Goal: Task Accomplishment & Management: Use online tool/utility

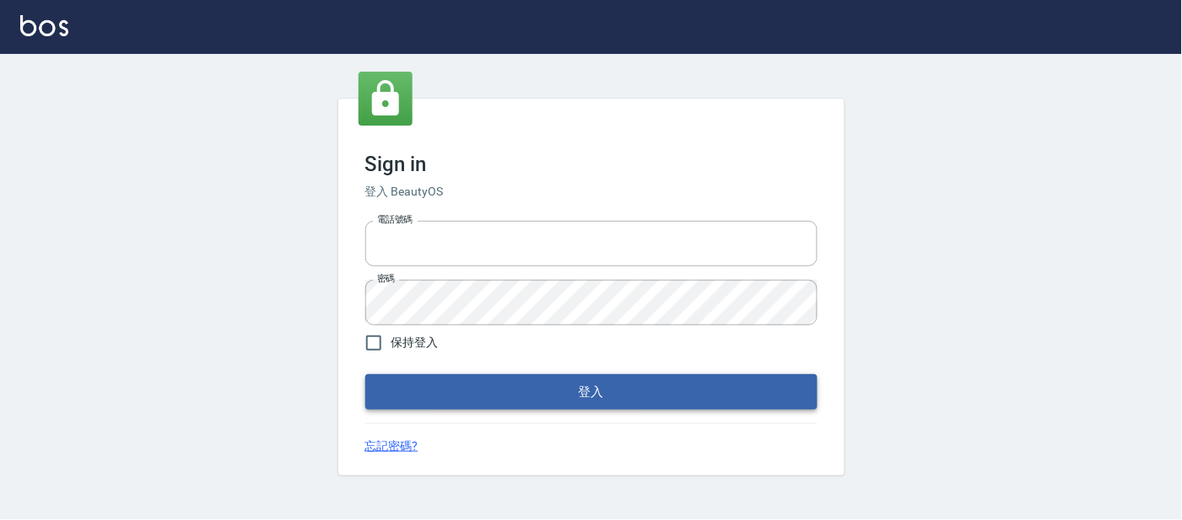
type input "25866822"
click at [418, 386] on button "登入" at bounding box center [591, 392] width 452 height 35
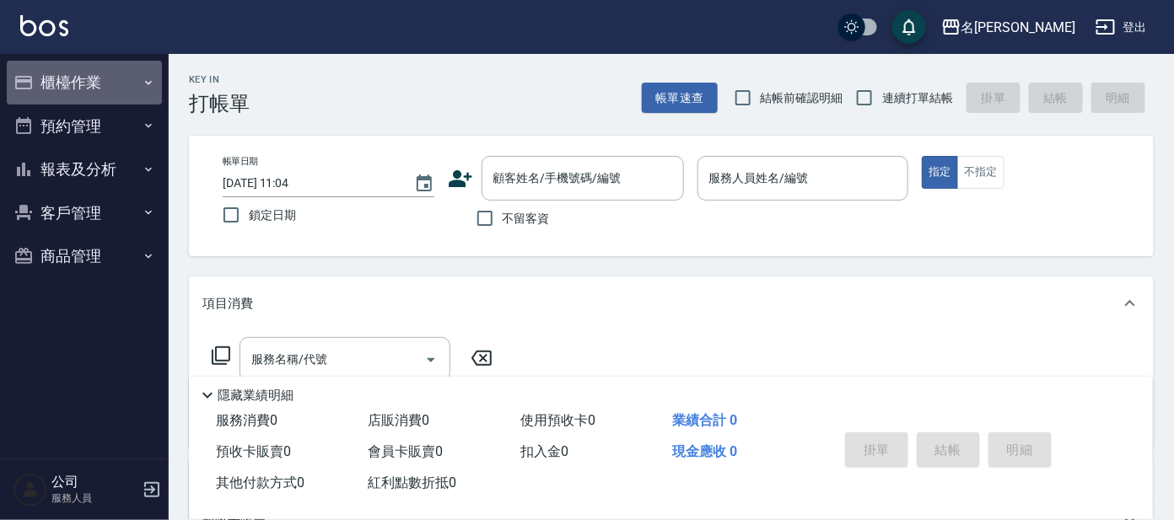
click at [105, 79] on button "櫃檯作業" at bounding box center [84, 83] width 155 height 44
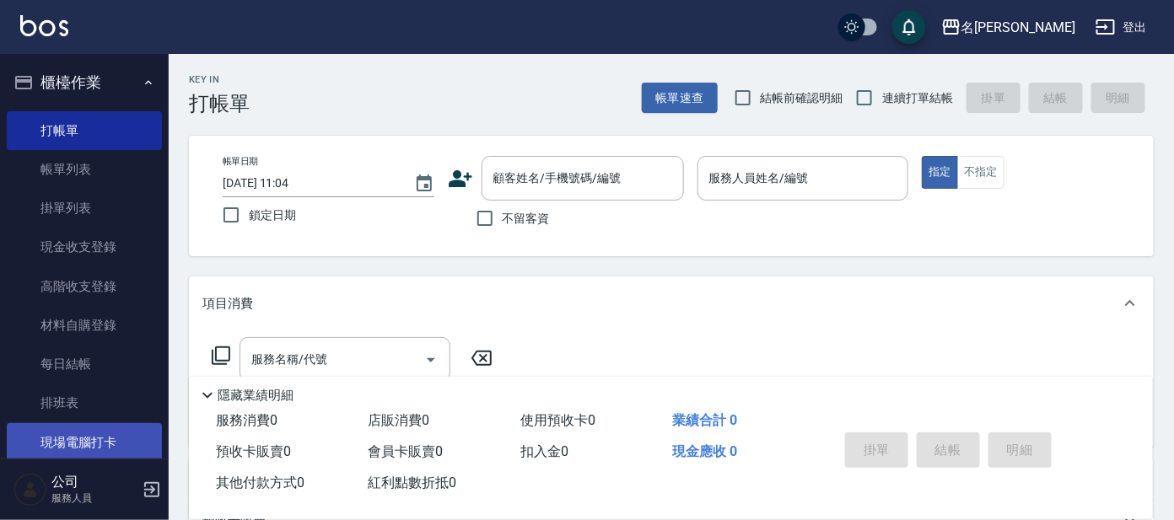
click at [84, 441] on link "現場電腦打卡" at bounding box center [84, 442] width 155 height 39
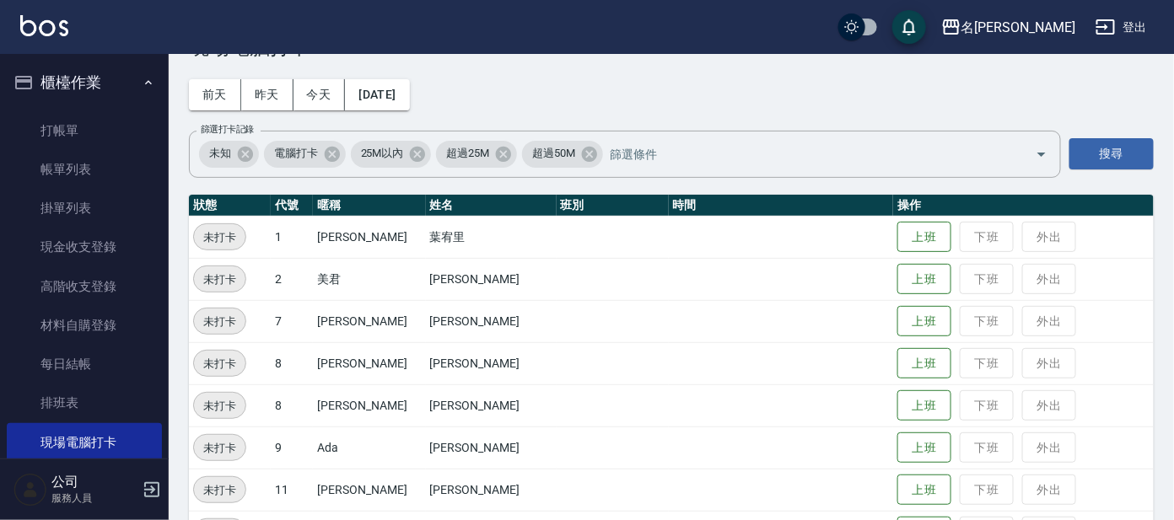
scroll to position [105, 0]
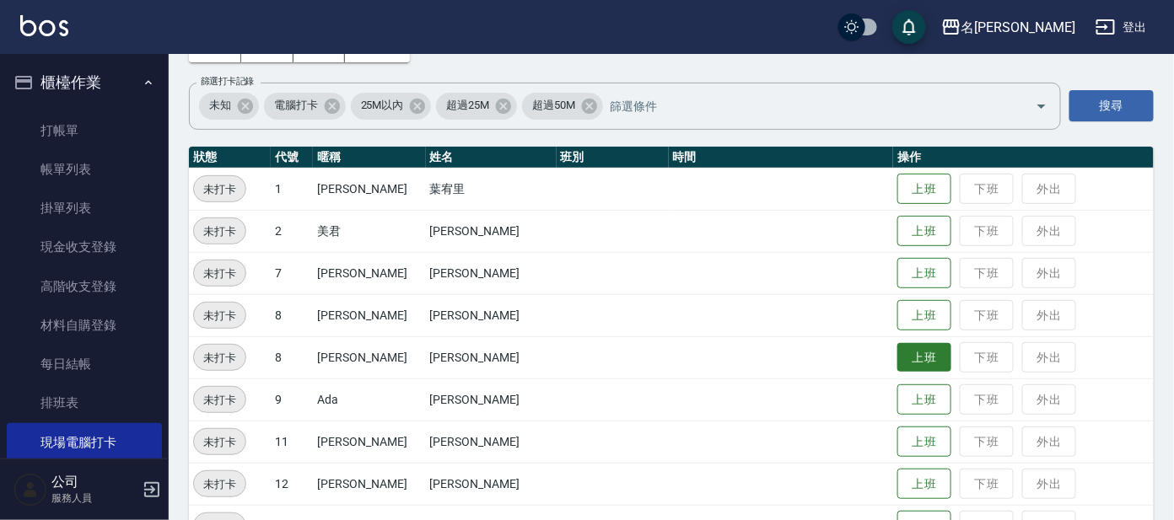
click at [900, 368] on button "上班" at bounding box center [925, 358] width 54 height 30
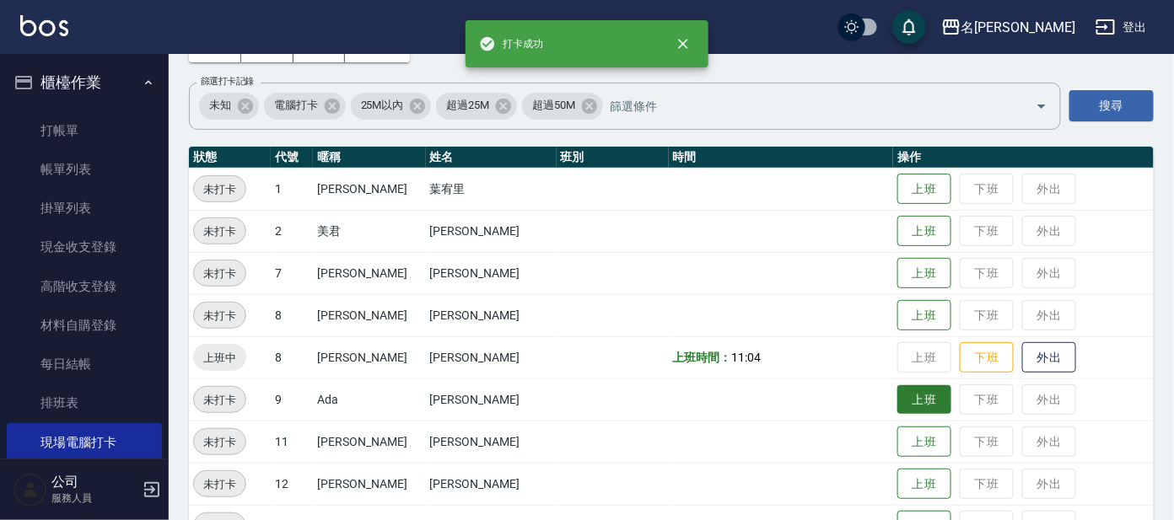
click at [903, 406] on button "上班" at bounding box center [925, 401] width 54 height 30
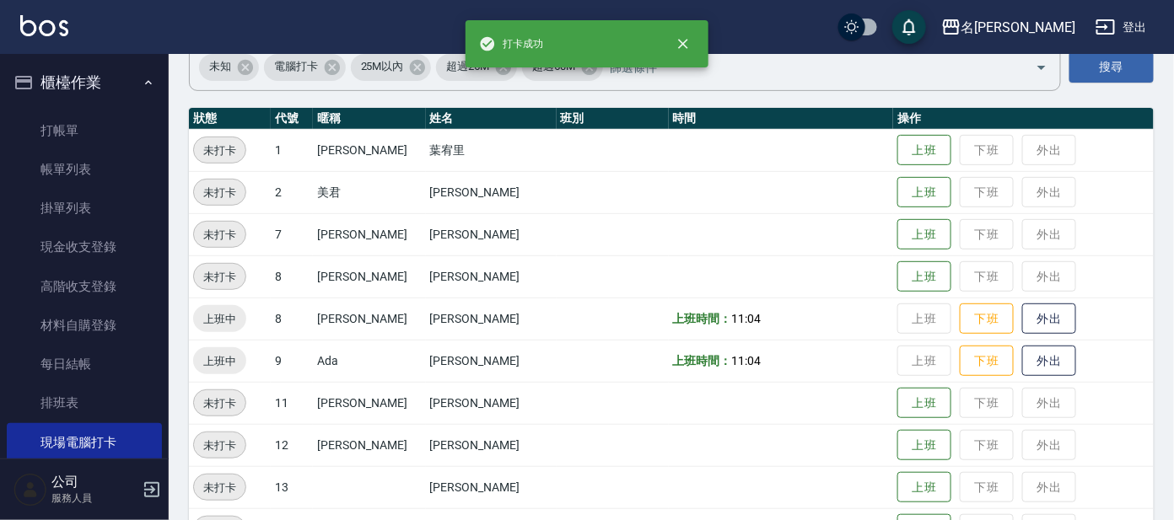
scroll to position [210, 0]
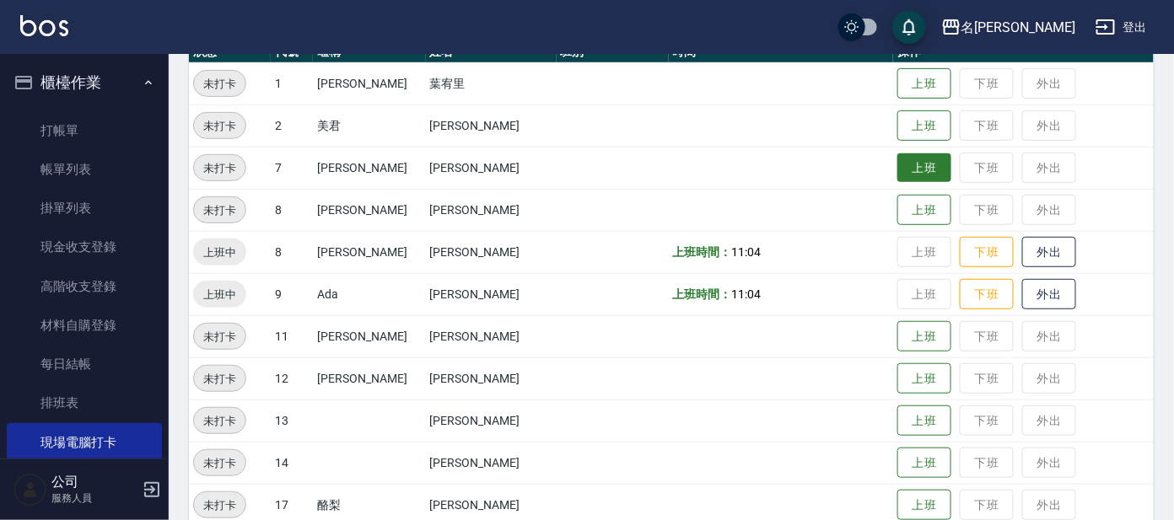
click at [900, 165] on button "上班" at bounding box center [925, 169] width 54 height 30
click at [907, 169] on td "上班 下班 外出" at bounding box center [1023, 168] width 261 height 42
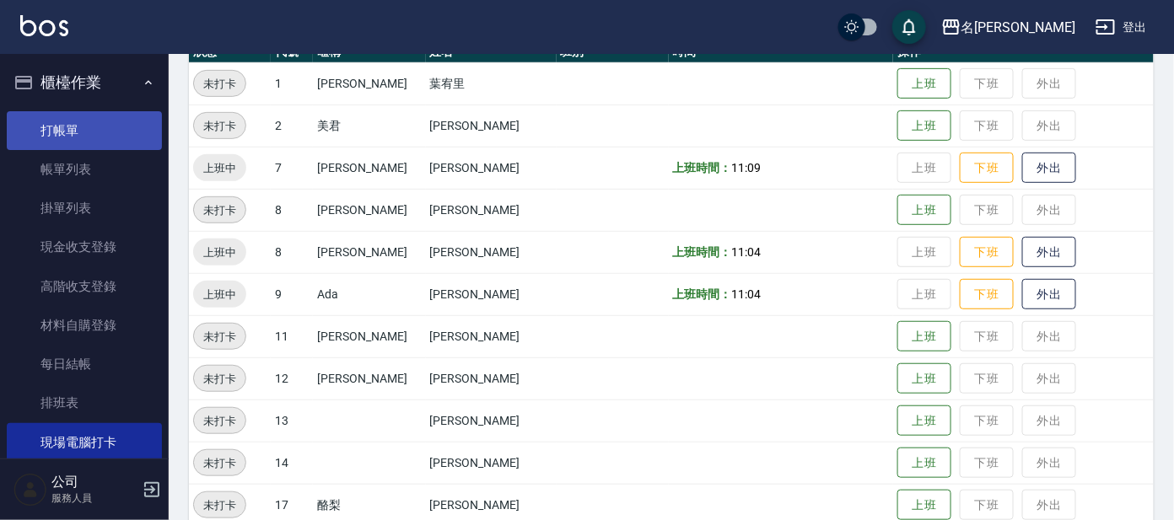
click at [45, 124] on link "打帳單" at bounding box center [84, 130] width 155 height 39
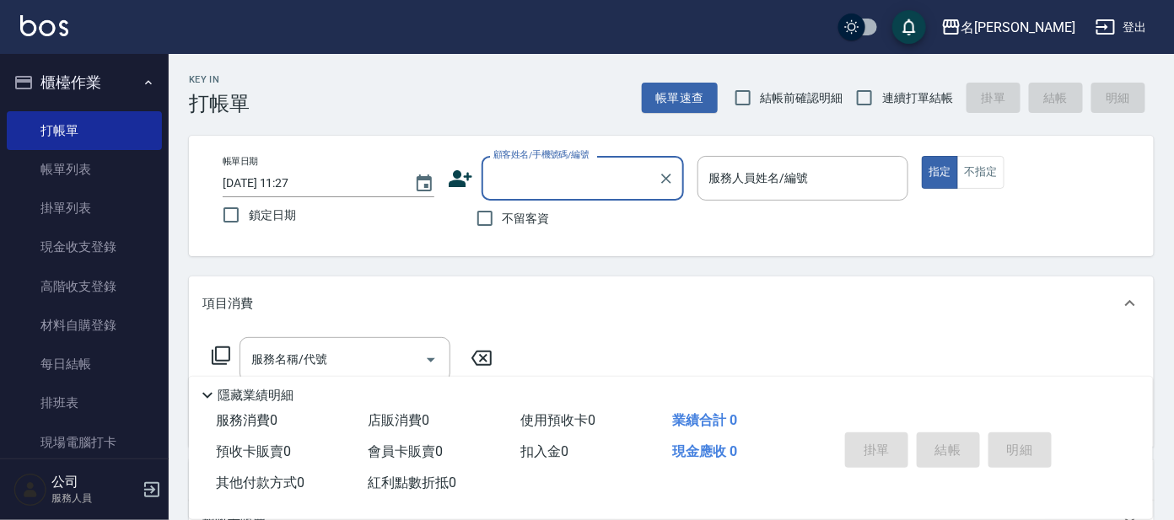
click at [888, 108] on label "連續打單結帳" at bounding box center [900, 97] width 106 height 35
click at [882, 108] on input "連續打單結帳" at bounding box center [864, 97] width 35 height 35
checkbox input "true"
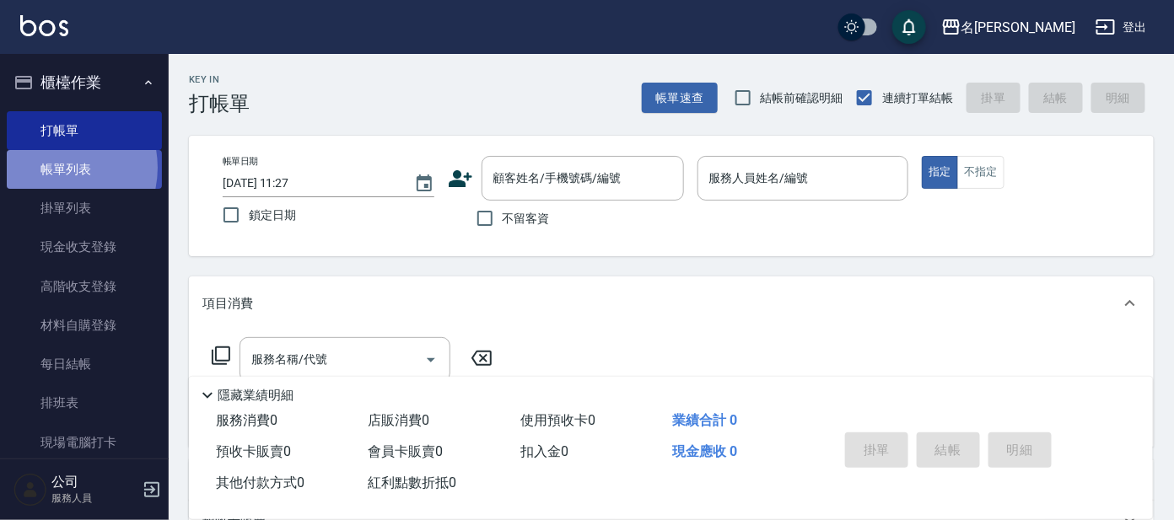
click at [54, 168] on link "帳單列表" at bounding box center [84, 169] width 155 height 39
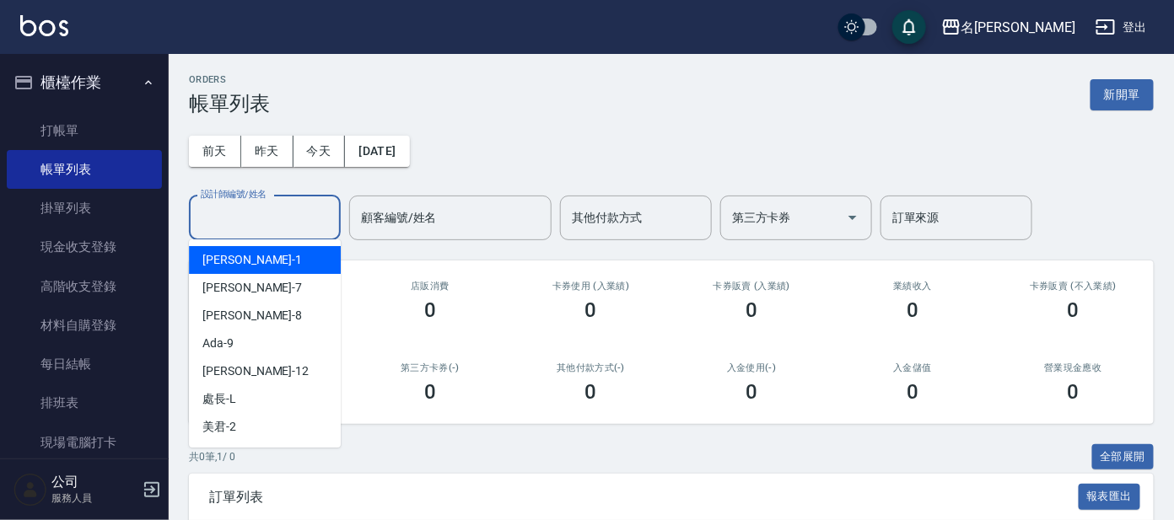
click at [227, 131] on div "[DATE] [DATE] [DATE] [DATE] 設計師編號/姓名 設計師編號/姓名 顧客編號/姓名 顧客編號/姓名 其他付款方式 其他付款方式 第三方…" at bounding box center [671, 178] width 965 height 125
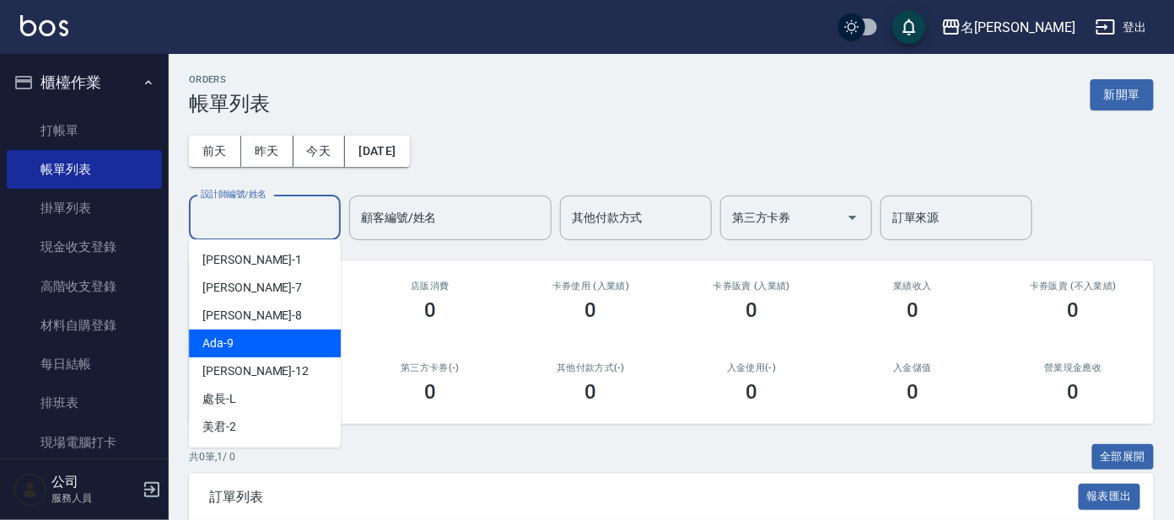
click at [242, 330] on div "Ada -9" at bounding box center [265, 344] width 152 height 28
click at [267, 213] on input "Ada-9" at bounding box center [252, 218] width 111 height 30
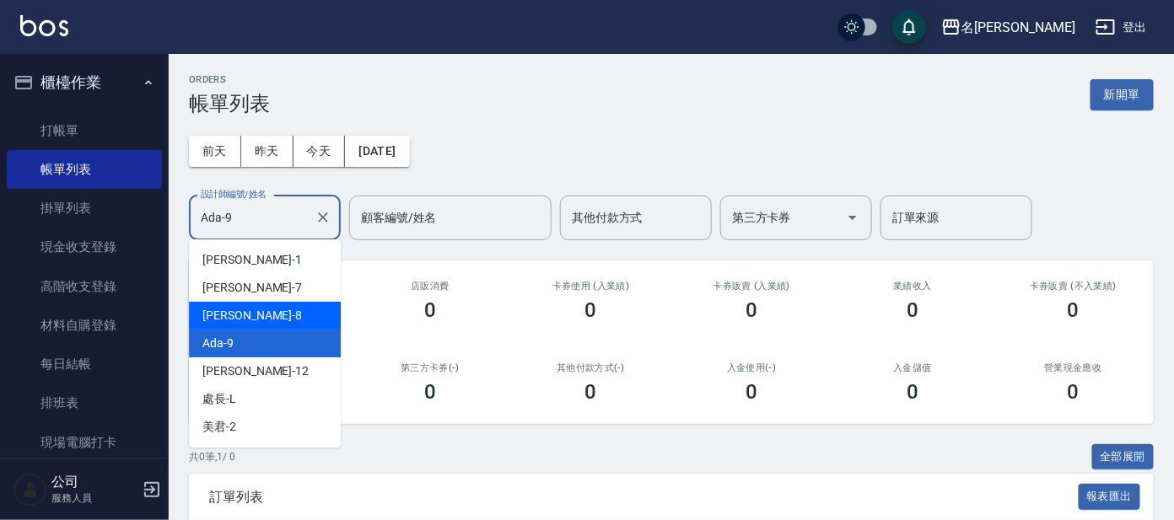
click at [228, 327] on div "[PERSON_NAME] -8" at bounding box center [265, 316] width 152 height 28
type input "[PERSON_NAME]-8"
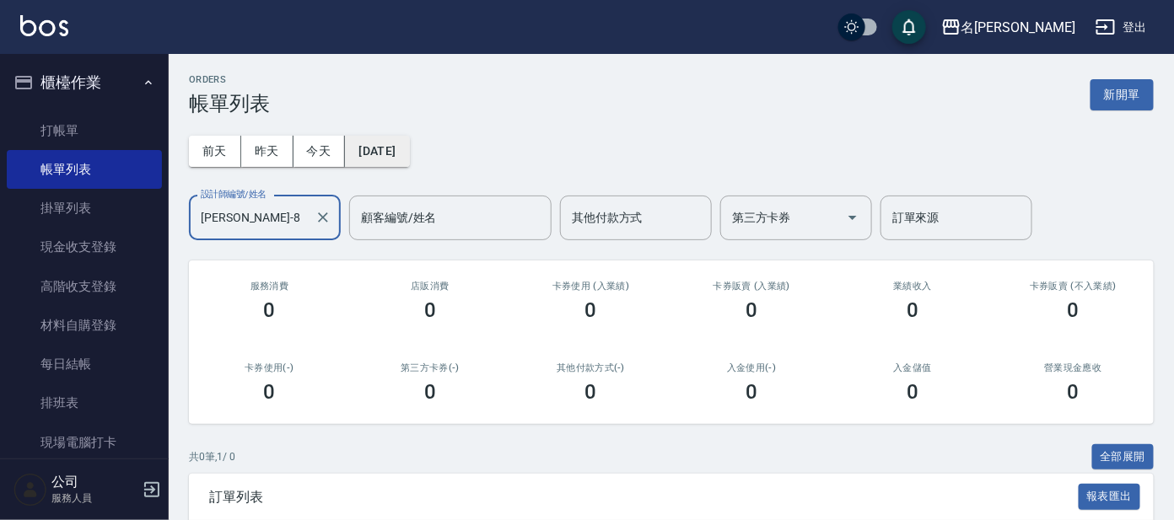
click at [379, 148] on button "[DATE]" at bounding box center [377, 151] width 64 height 31
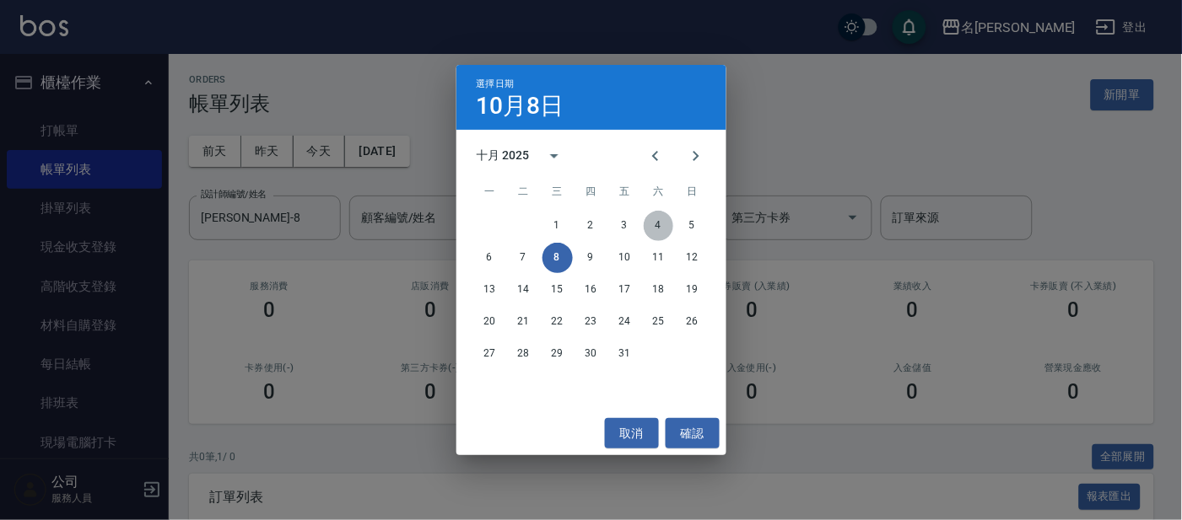
click at [656, 221] on button "4" at bounding box center [659, 226] width 30 height 30
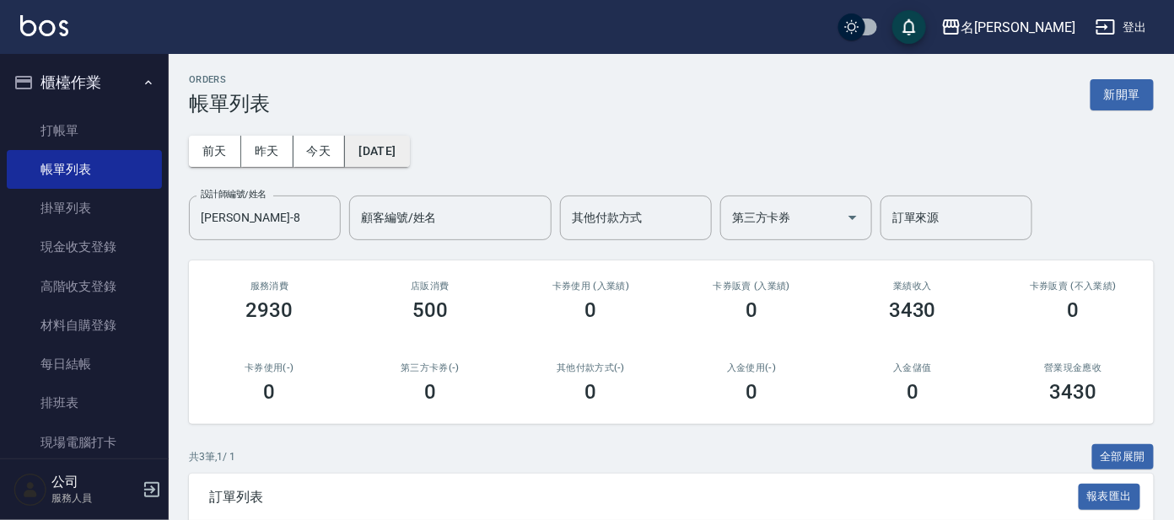
click at [402, 144] on button "[DATE]" at bounding box center [377, 151] width 64 height 31
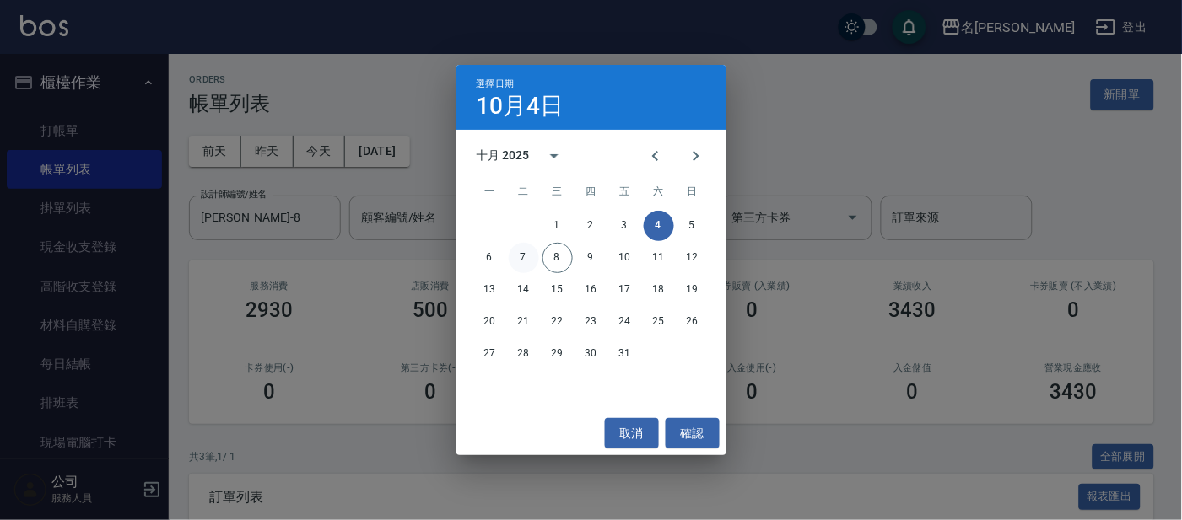
click at [521, 261] on button "7" at bounding box center [524, 258] width 30 height 30
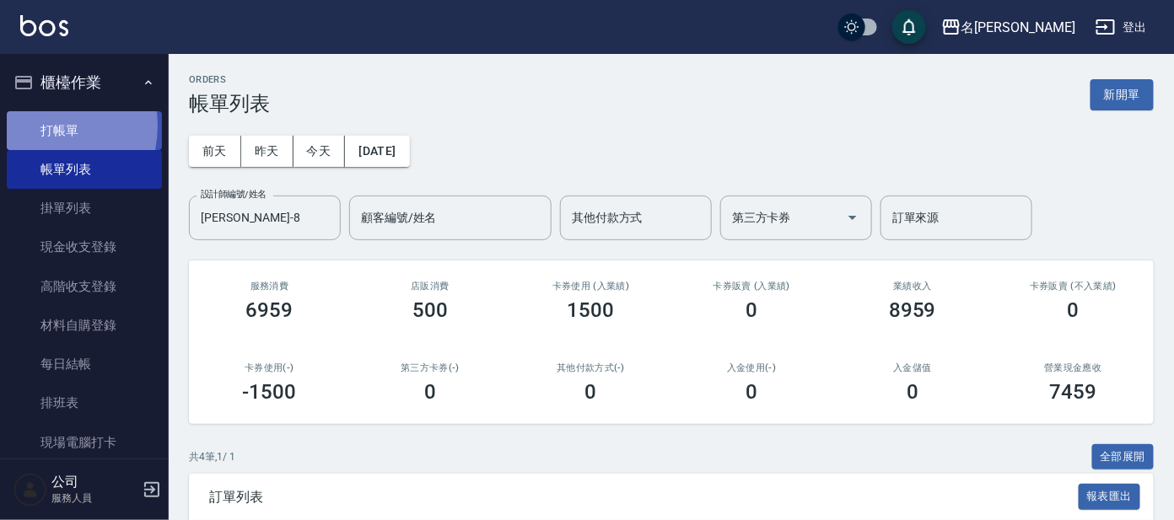
click at [44, 126] on link "打帳單" at bounding box center [84, 130] width 155 height 39
